Goal: Find specific page/section: Find specific page/section

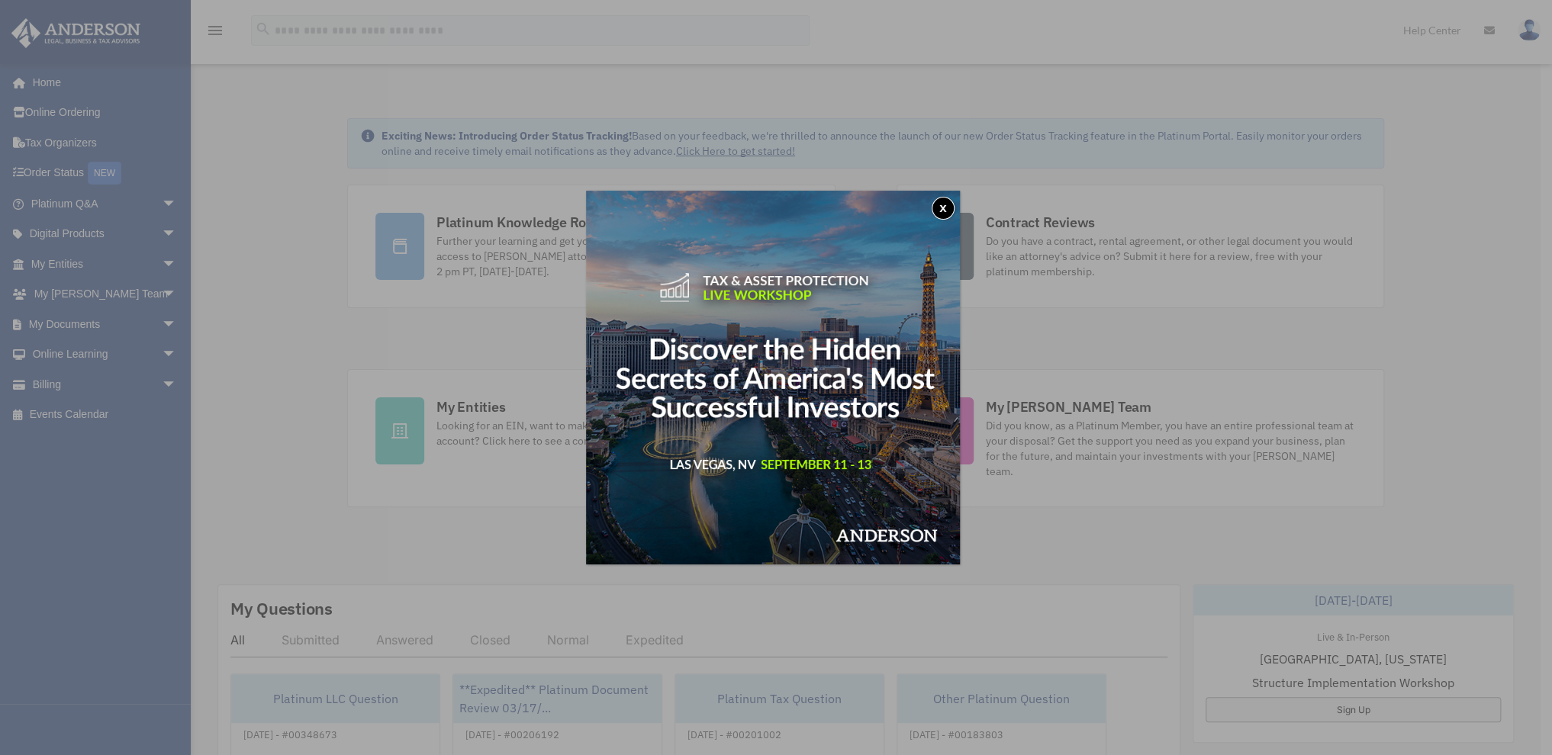
click at [945, 211] on button "x" at bounding box center [943, 208] width 23 height 23
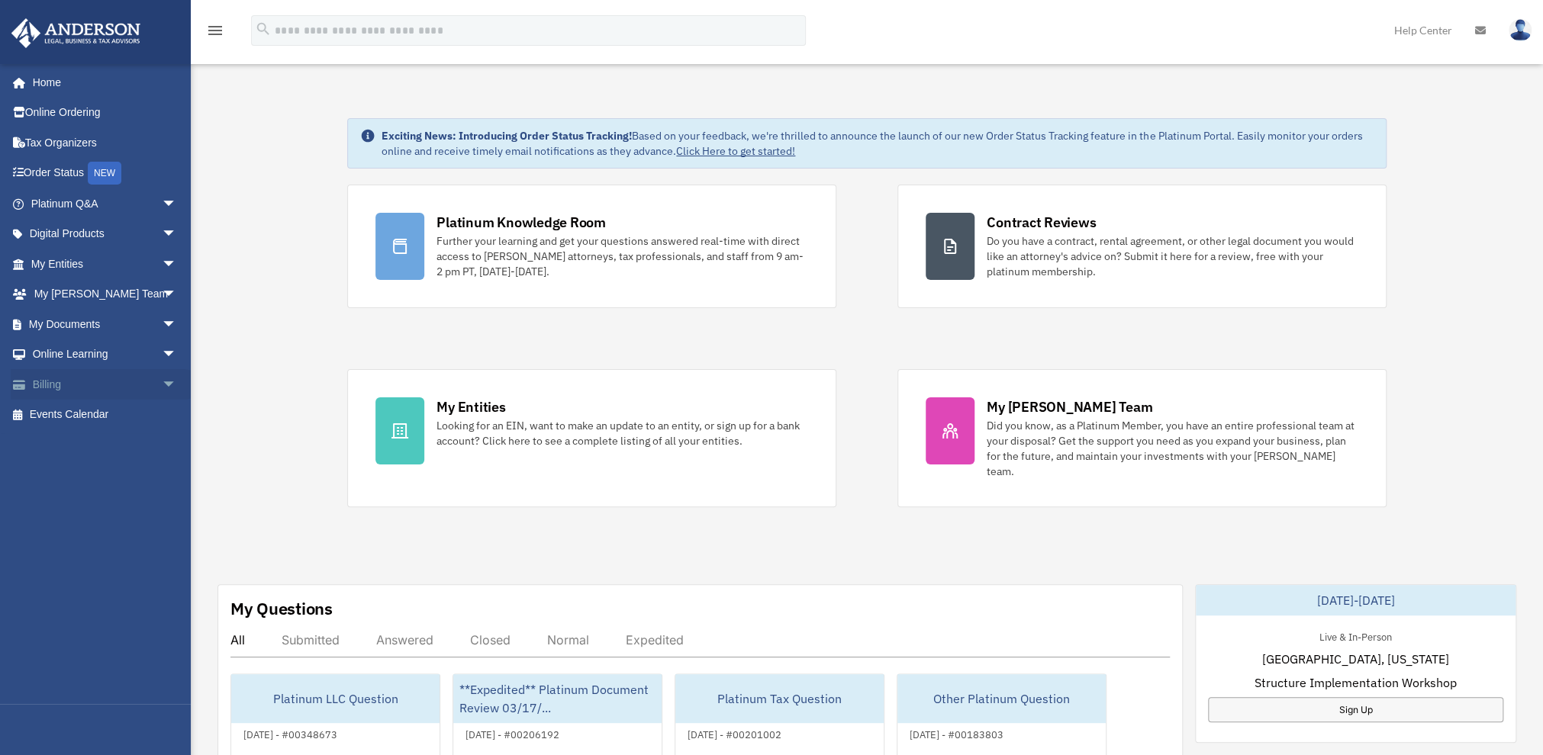
click at [72, 380] on link "Billing arrow_drop_down" at bounding box center [105, 384] width 189 height 31
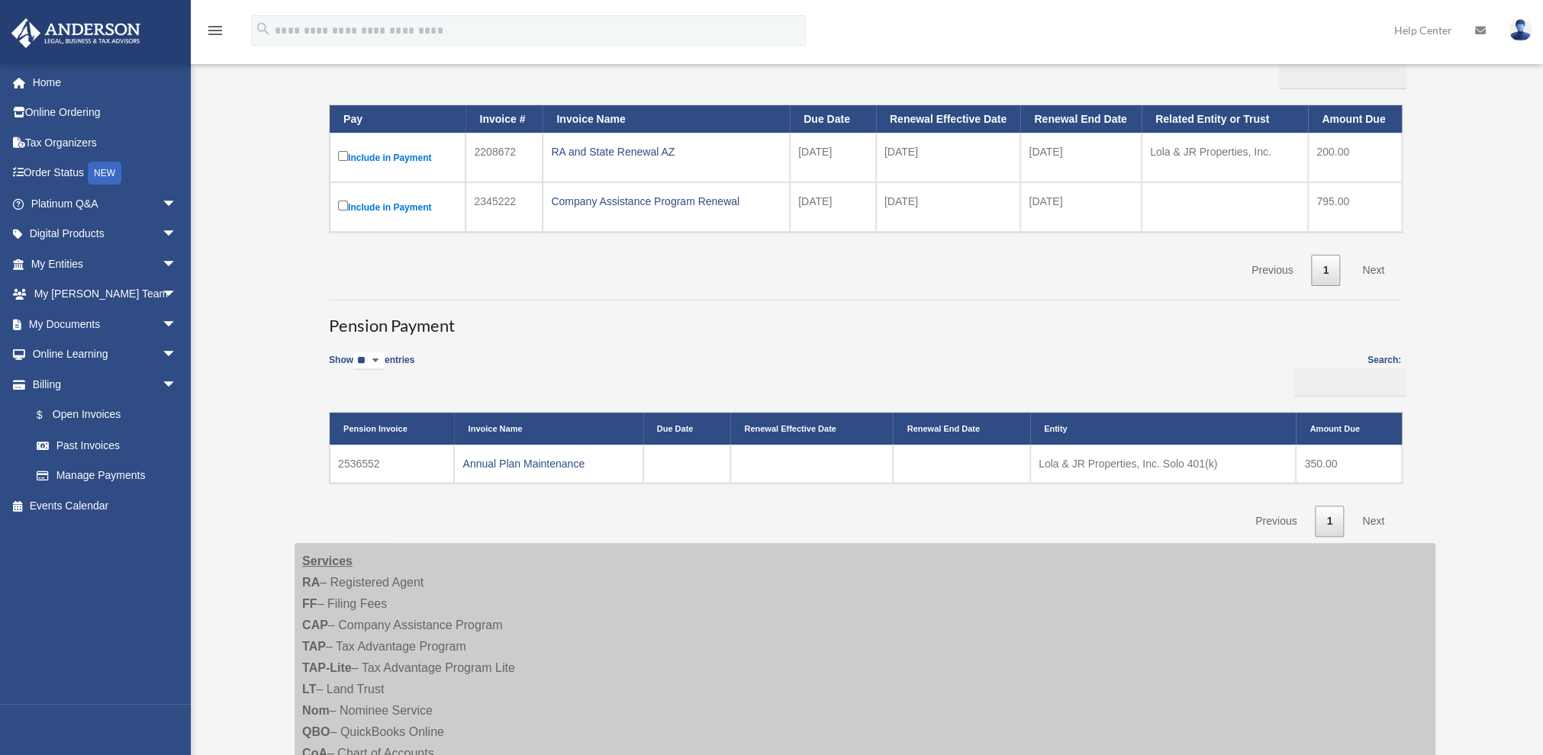
scroll to position [183, 0]
click at [537, 457] on link "Annual Plan Maintenance" at bounding box center [523, 463] width 122 height 12
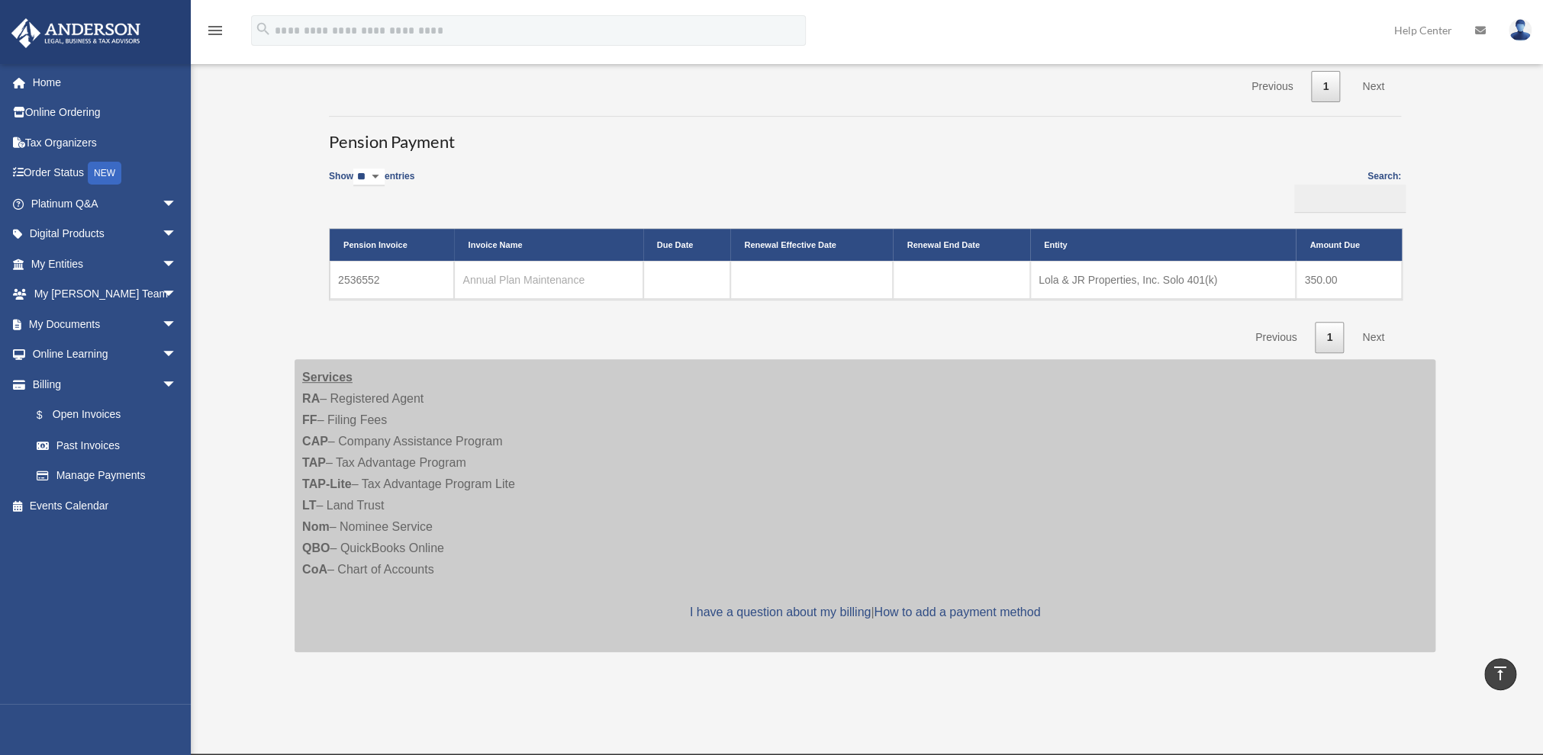
scroll to position [0, 0]
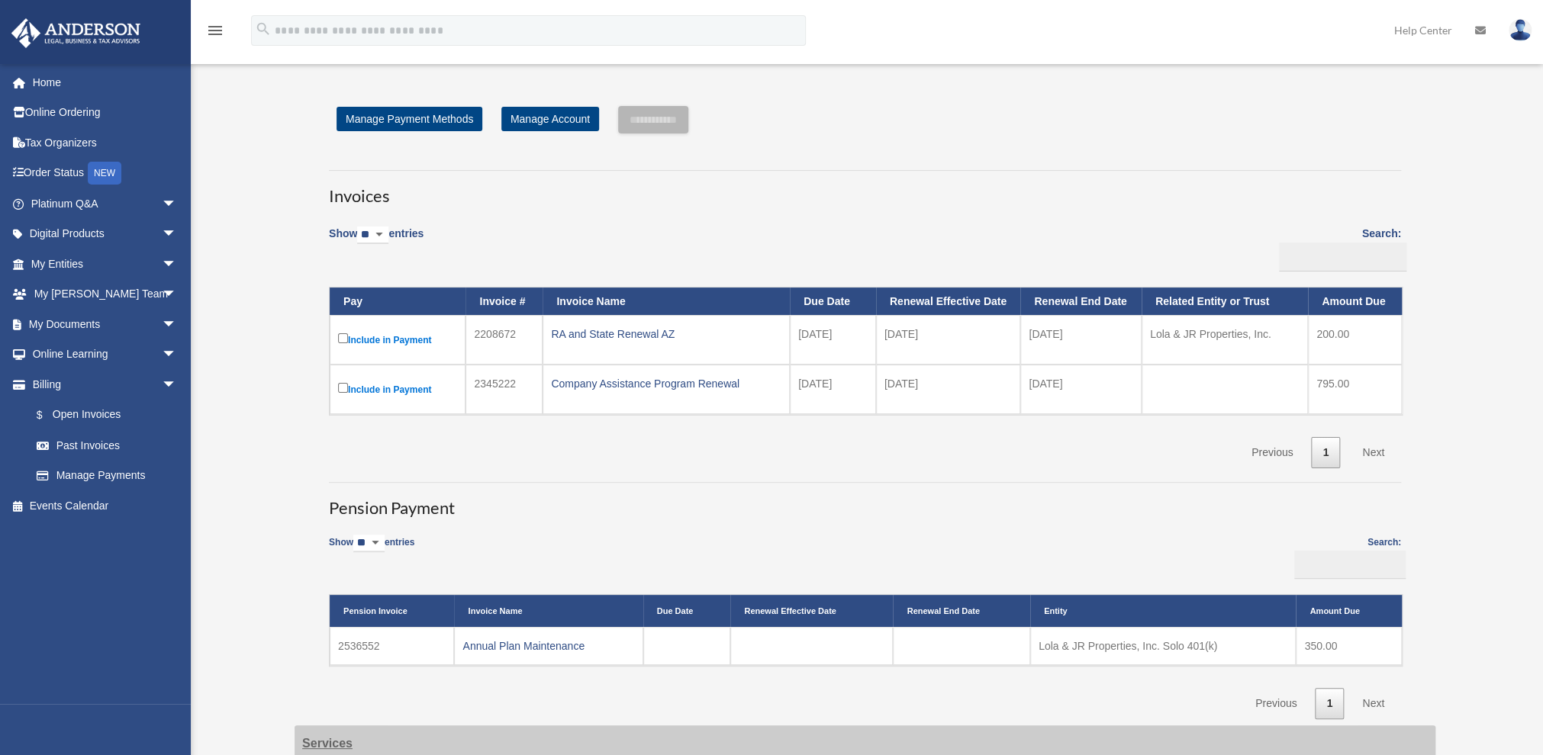
click at [349, 644] on td "2536552" at bounding box center [392, 646] width 124 height 38
click at [493, 642] on link "Annual Plan Maintenance" at bounding box center [523, 646] width 122 height 12
drag, startPoint x: 385, startPoint y: 639, endPoint x: 334, endPoint y: 642, distance: 51.3
click at [334, 642] on td "2536552" at bounding box center [392, 646] width 124 height 38
copy td "2536552"
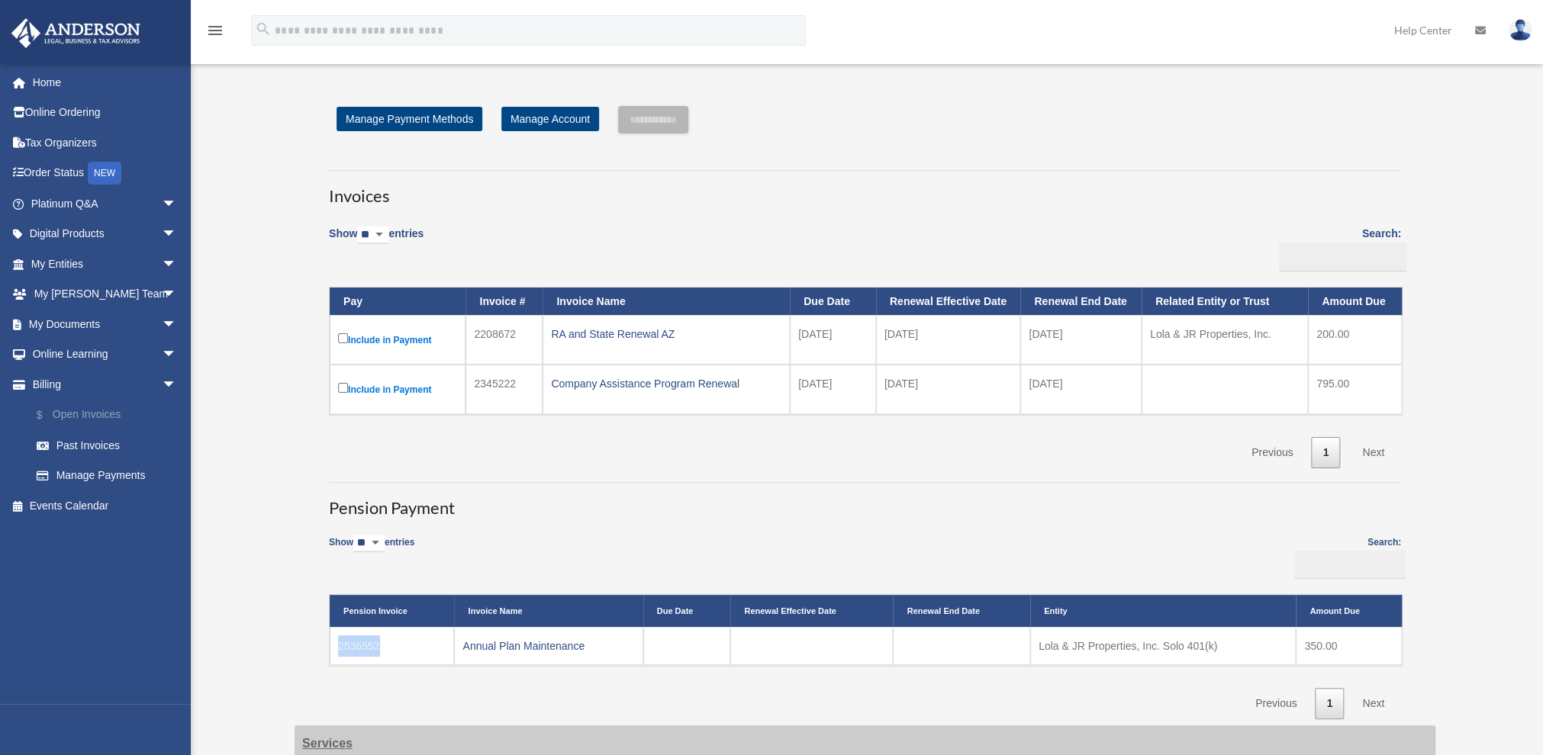
click at [95, 406] on link "$ Open Invoices" at bounding box center [110, 415] width 179 height 31
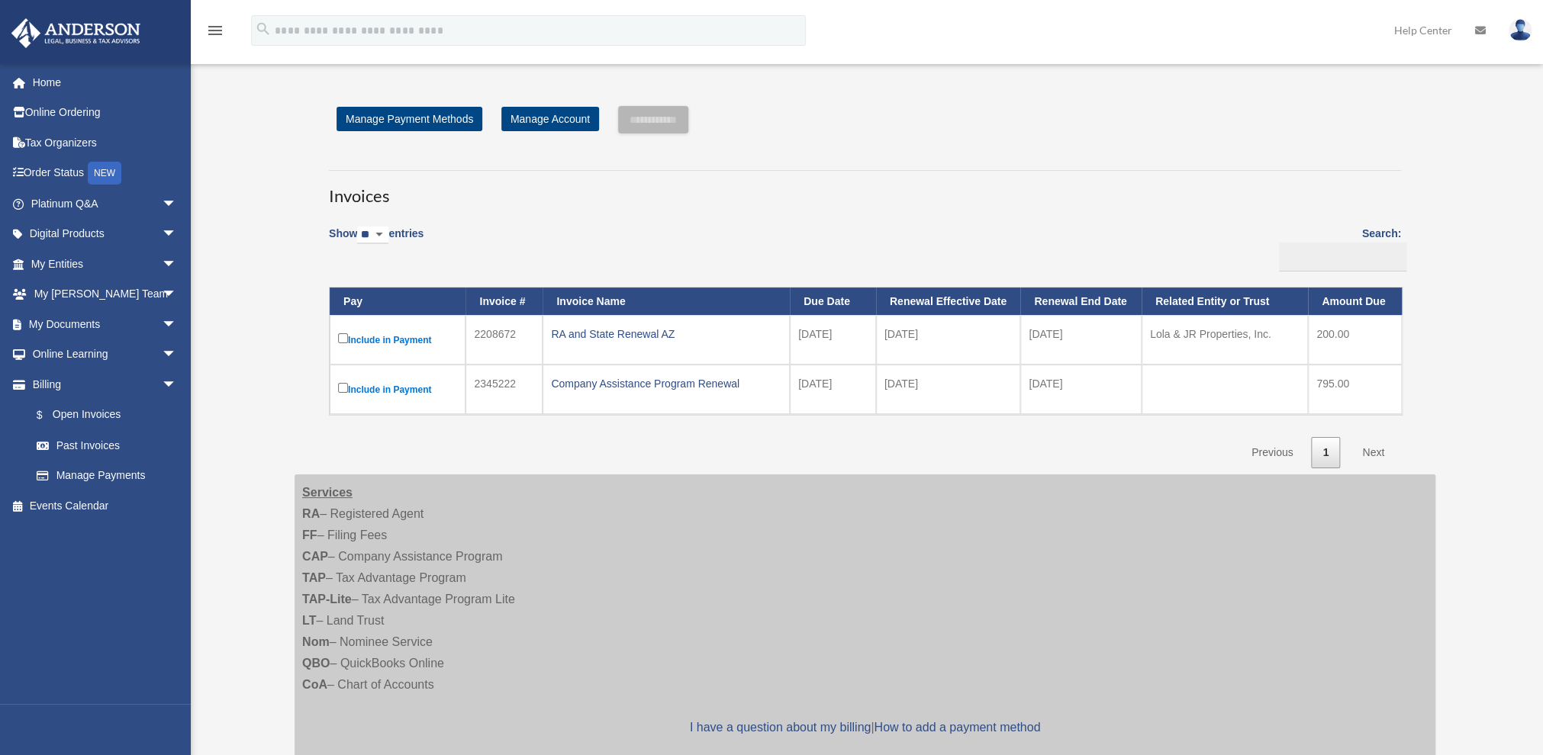
scroll to position [483, 0]
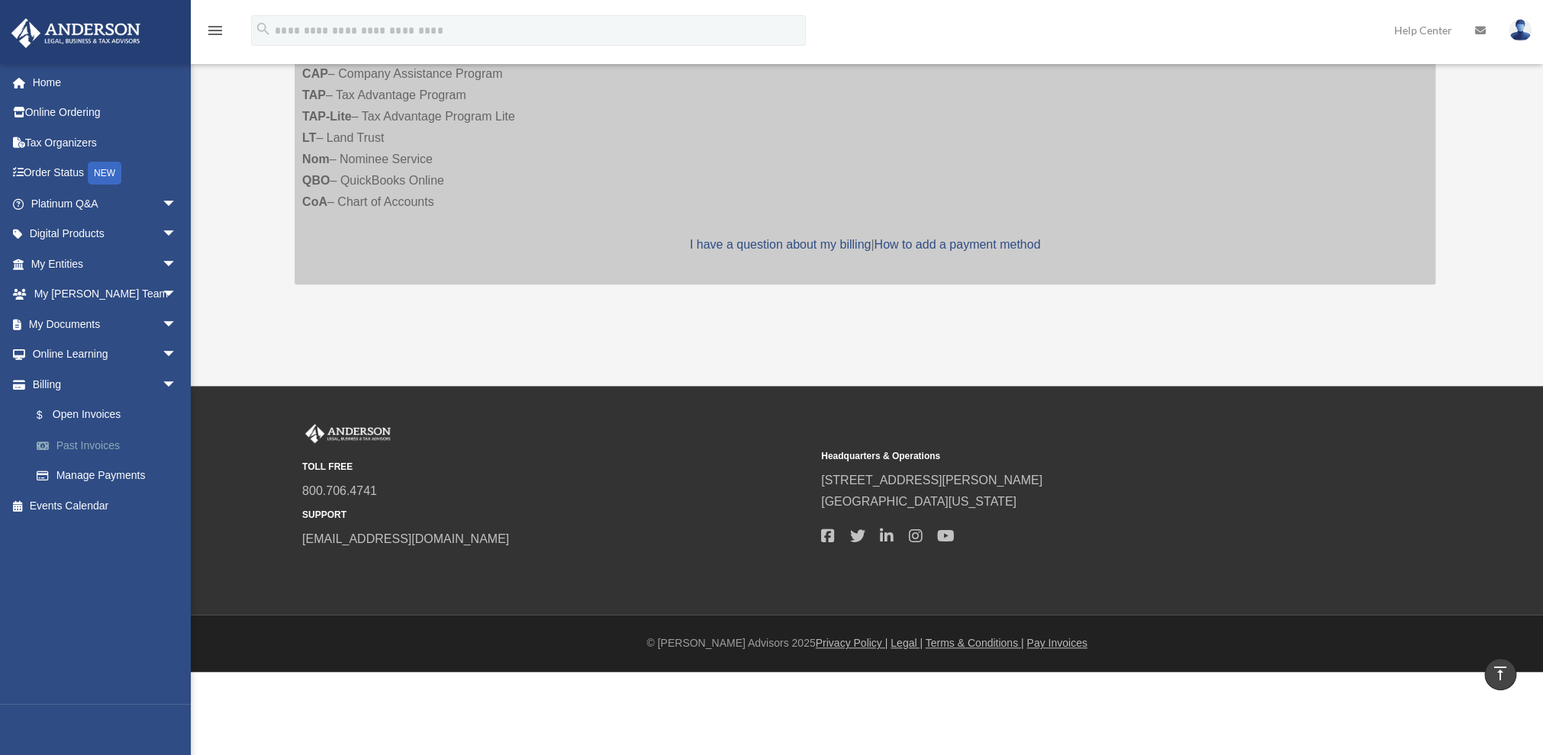
click at [107, 443] on link "Past Invoices" at bounding box center [110, 445] width 179 height 31
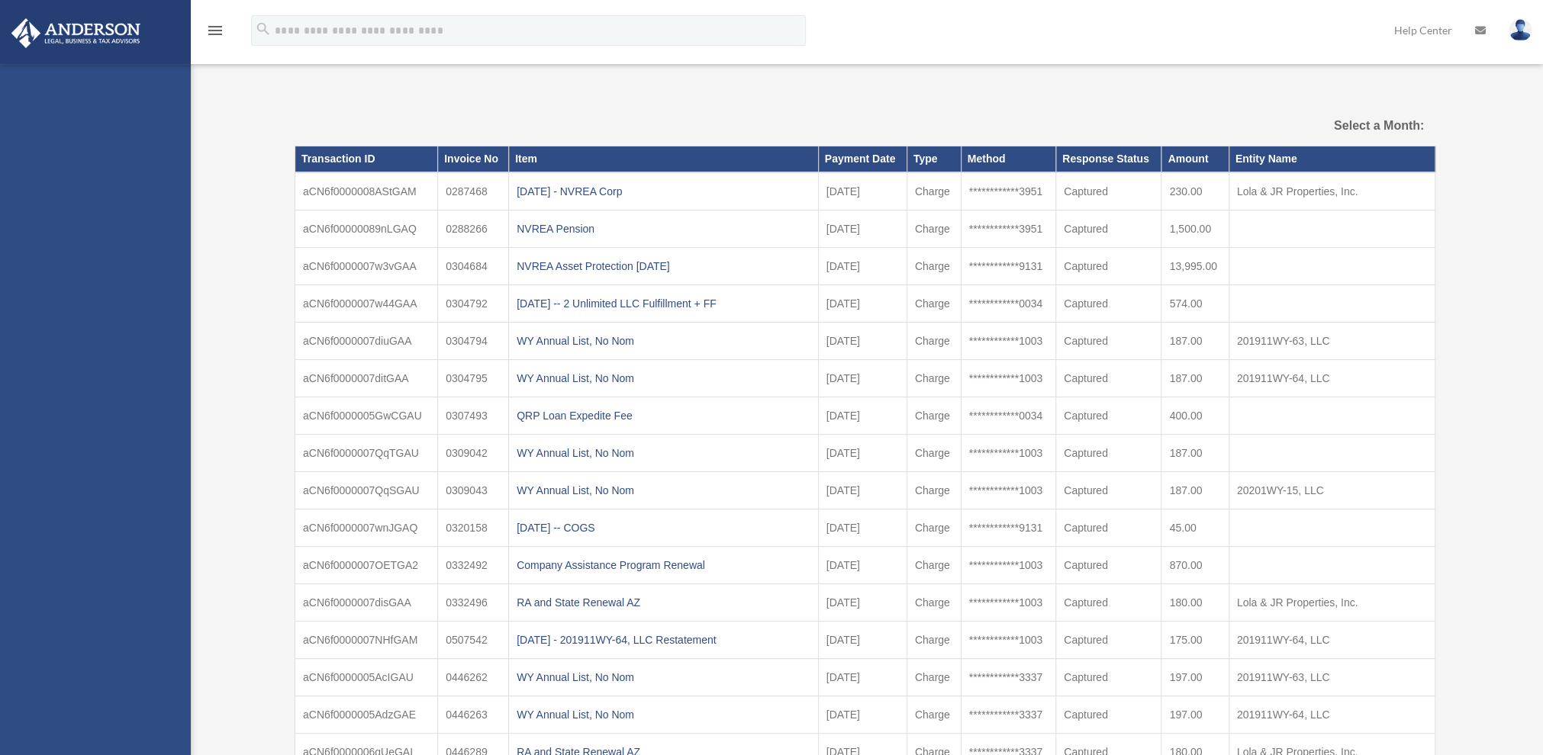
select select
